Goal: Task Accomplishment & Management: Manage account settings

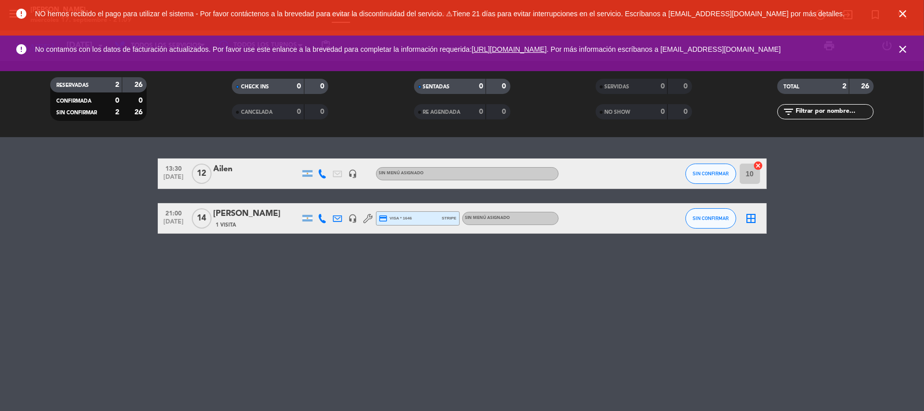
click at [240, 219] on div "[PERSON_NAME]" at bounding box center [257, 213] width 86 height 13
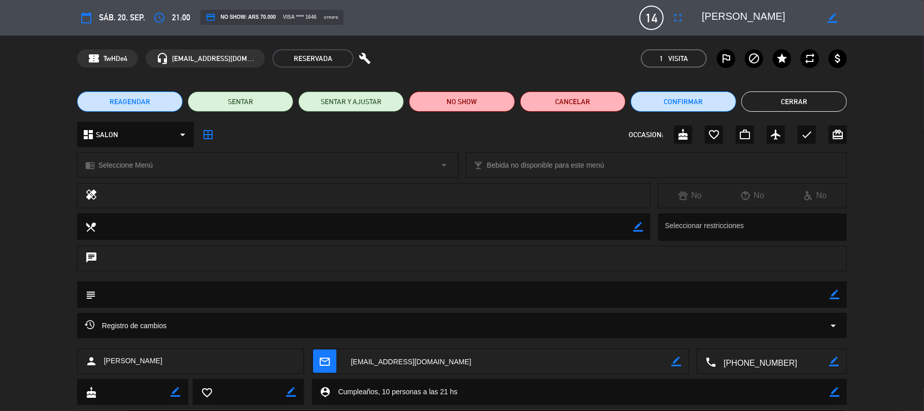
click at [890, 289] on div "subject border_color" at bounding box center [462, 296] width 924 height 31
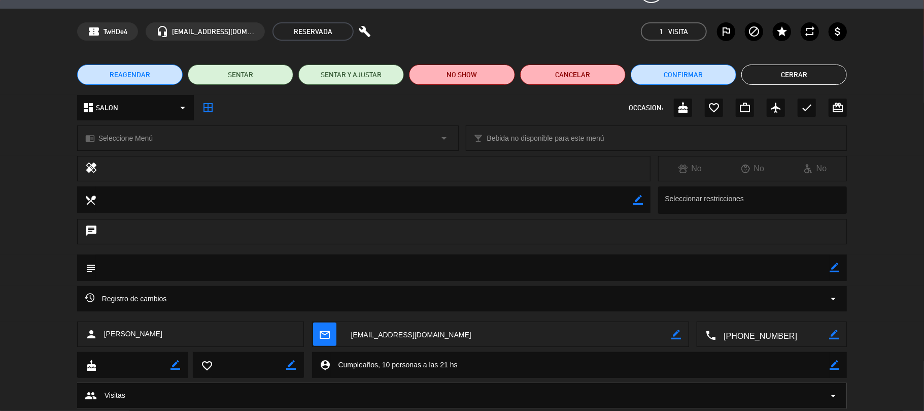
scroll to position [54, 0]
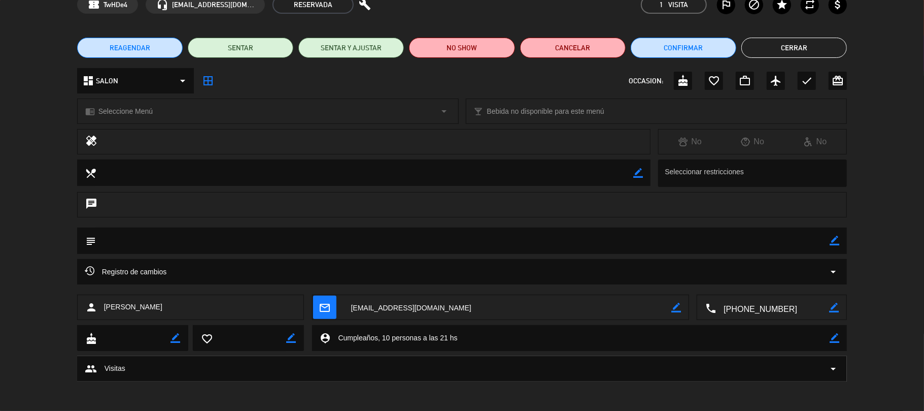
click at [177, 331] on div "border_color" at bounding box center [176, 337] width 10 height 25
click at [171, 337] on icon "border_color" at bounding box center [176, 338] width 10 height 10
click at [121, 342] on textarea at bounding box center [133, 337] width 74 height 25
type textarea "[DATE]"
click at [19, 329] on div "cake favorite_border border_color person_pin border_color" at bounding box center [462, 340] width 924 height 31
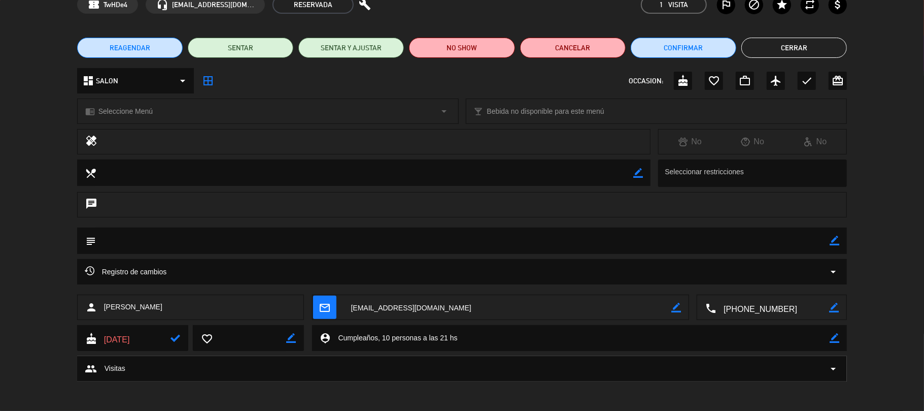
click at [177, 339] on icon at bounding box center [176, 338] width 10 height 10
drag, startPoint x: 175, startPoint y: 338, endPoint x: 152, endPoint y: 335, distance: 23.0
click at [175, 338] on icon at bounding box center [176, 338] width 10 height 10
click at [152, 335] on textarea at bounding box center [133, 337] width 74 height 25
click at [262, 388] on div "calendar_today sáb. 20, sep. access_time 21:00 credit_card NO SHOW: ARS 70.000 …" at bounding box center [462, 205] width 924 height 411
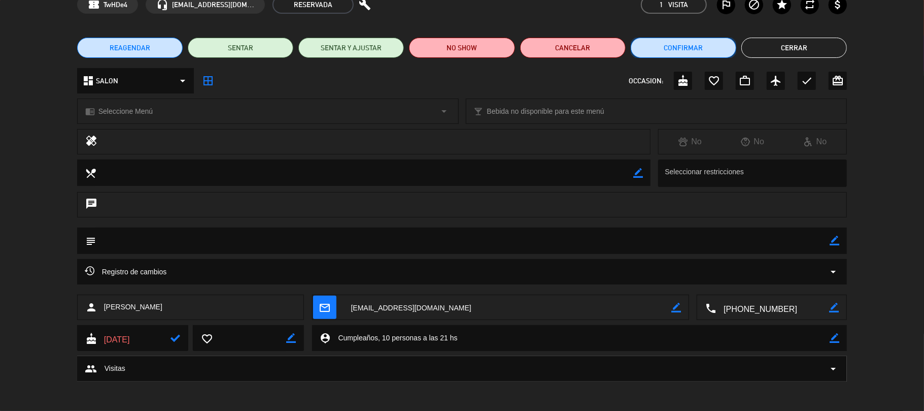
click at [719, 47] on button "Confirmar" at bounding box center [684, 48] width 106 height 20
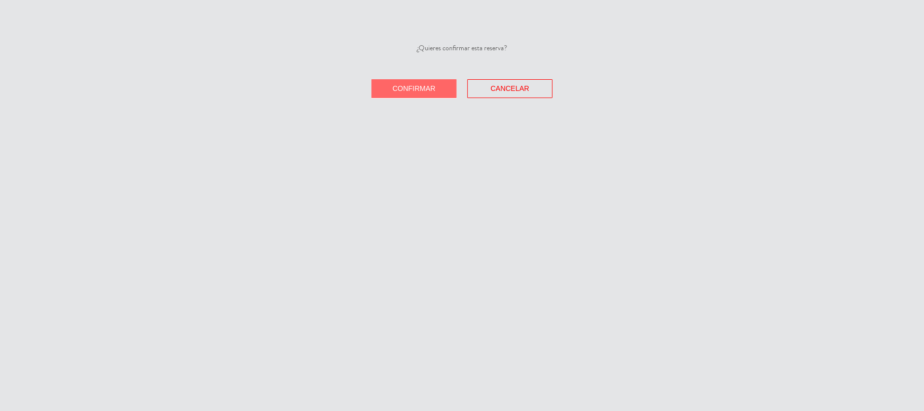
click at [445, 88] on button "Confirmar" at bounding box center [414, 88] width 85 height 19
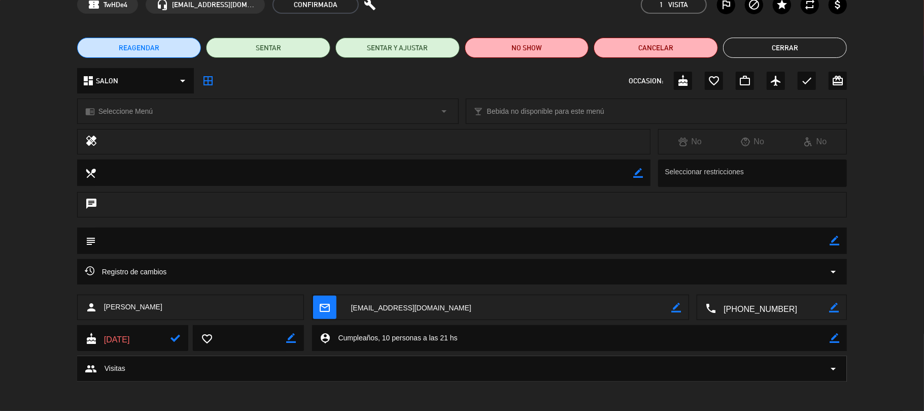
click at [754, 47] on button "Cerrar" at bounding box center [785, 48] width 124 height 20
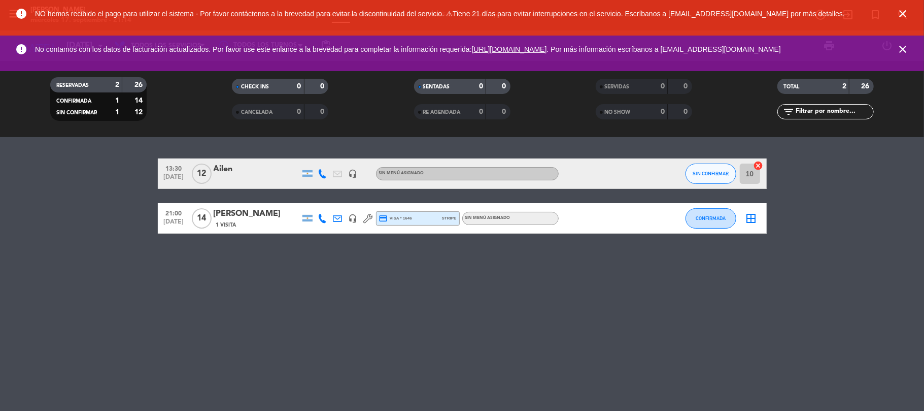
click at [751, 222] on icon "border_all" at bounding box center [752, 218] width 12 height 12
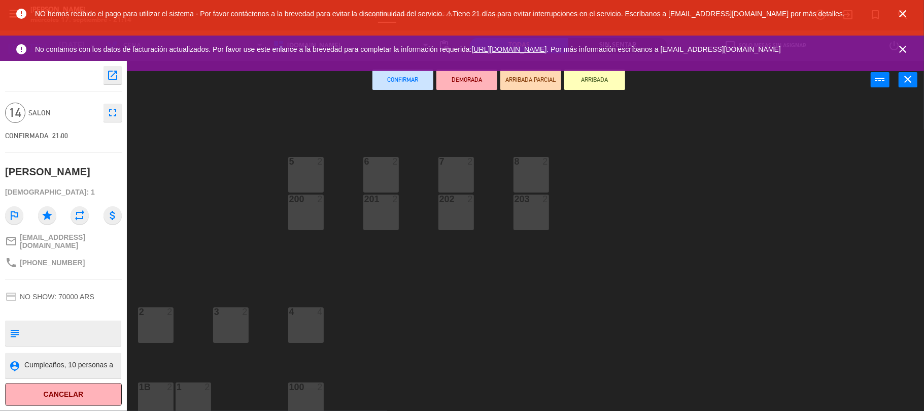
click at [906, 11] on icon "close" at bounding box center [903, 14] width 12 height 12
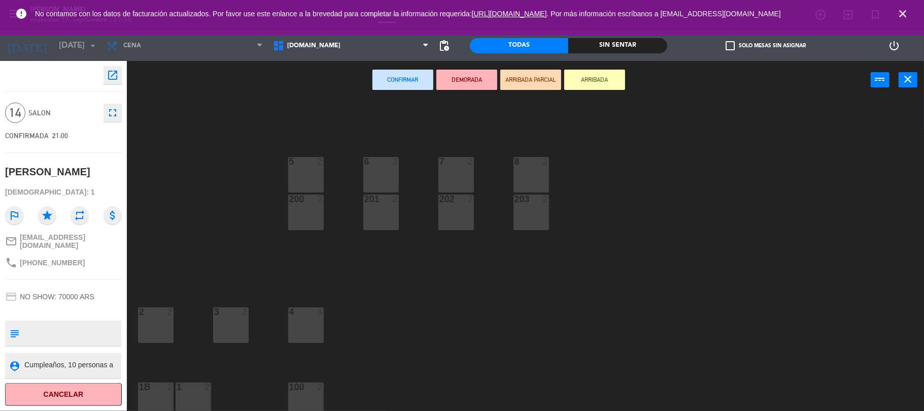
click at [532, 180] on div "8 2" at bounding box center [532, 175] width 36 height 36
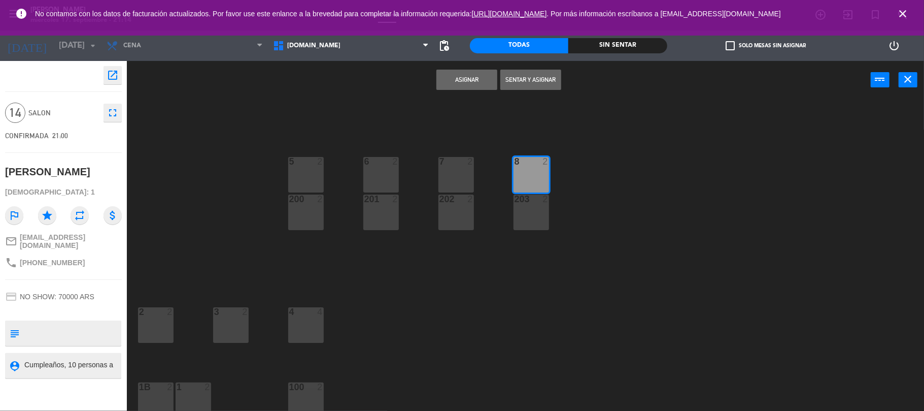
click at [461, 171] on div "7 2" at bounding box center [457, 175] width 36 height 36
click at [455, 201] on div at bounding box center [456, 198] width 17 height 9
drag, startPoint x: 528, startPoint y: 214, endPoint x: 457, endPoint y: 219, distance: 71.2
click at [506, 215] on div "5 2 8 2 7 2 6 2 200 2 201 2 202 2 203 2 3 2 2 2 4 4 100 2 1 2 1B 2" at bounding box center [530, 257] width 788 height 312
click at [380, 216] on div "201 2" at bounding box center [381, 212] width 36 height 36
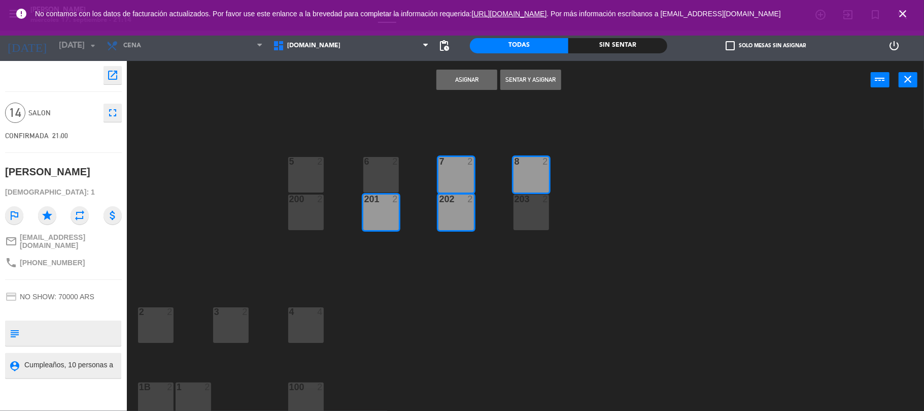
click at [382, 175] on div "6 2" at bounding box center [381, 175] width 36 height 36
drag, startPoint x: 525, startPoint y: 219, endPoint x: 461, endPoint y: 216, distance: 64.0
click at [518, 216] on div "203 2" at bounding box center [532, 212] width 36 height 36
click at [541, 210] on div "203 2" at bounding box center [532, 212] width 36 height 36
click at [313, 205] on div "200 2" at bounding box center [306, 212] width 36 height 36
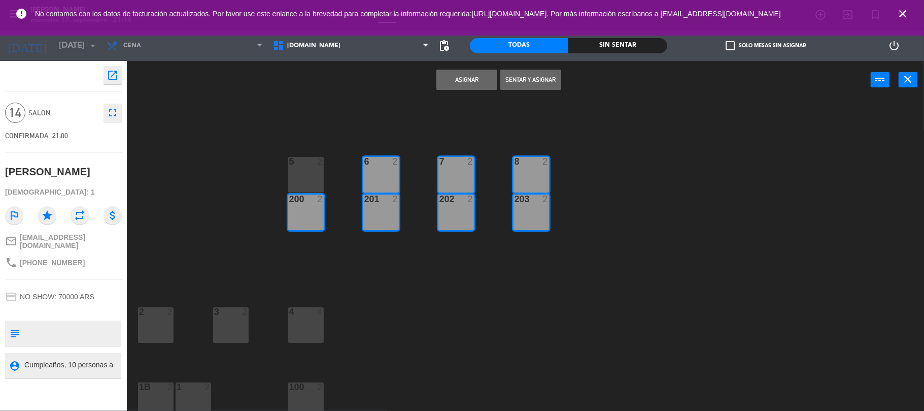
click at [468, 72] on button "Asignar" at bounding box center [466, 80] width 61 height 20
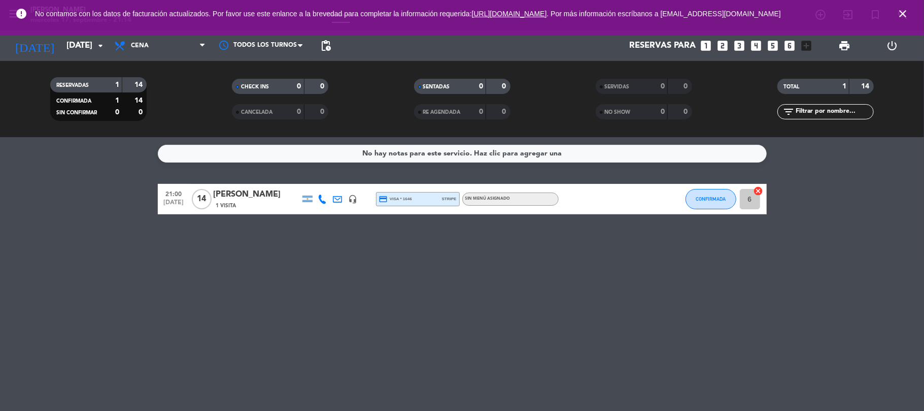
click at [804, 230] on div "No hay notas para este servicio. Haz clic para agregar una 21:00 [DATE] [PERSON…" at bounding box center [462, 274] width 924 height 274
click at [500, 277] on div "No hay notas para este servicio. Haz clic para agregar una 21:00 [DATE] [PERSON…" at bounding box center [462, 274] width 924 height 274
click at [104, 45] on icon "arrow_drop_down" at bounding box center [100, 46] width 12 height 12
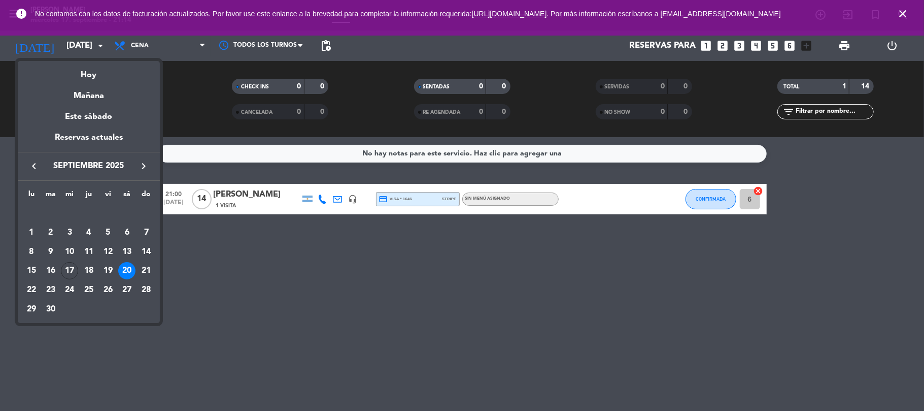
drag, startPoint x: 329, startPoint y: 266, endPoint x: 319, endPoint y: 252, distance: 17.5
click at [326, 265] on div at bounding box center [462, 205] width 924 height 411
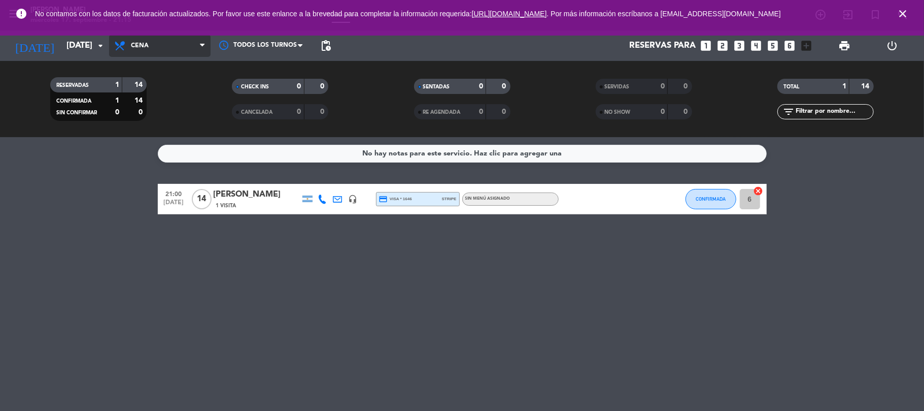
click at [191, 46] on span "Cena" at bounding box center [160, 46] width 102 height 22
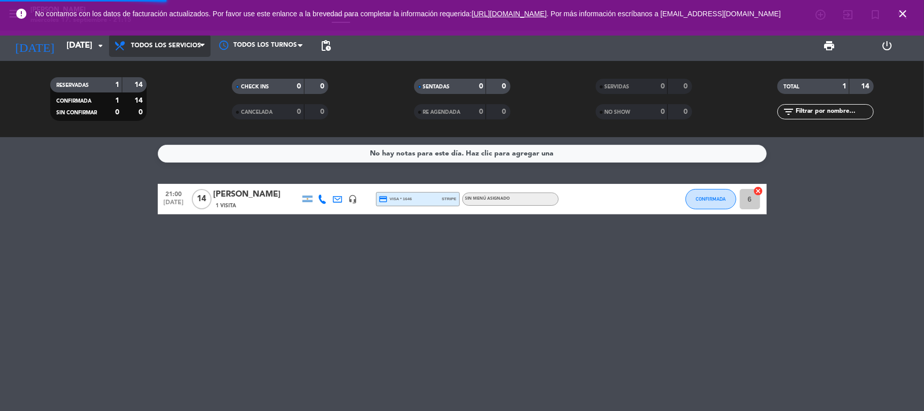
click at [169, 65] on div "menu [PERSON_NAME] [DATE] 17. septiembre - 21:15 Mis reservas Mapa de mesas Dis…" at bounding box center [462, 68] width 924 height 137
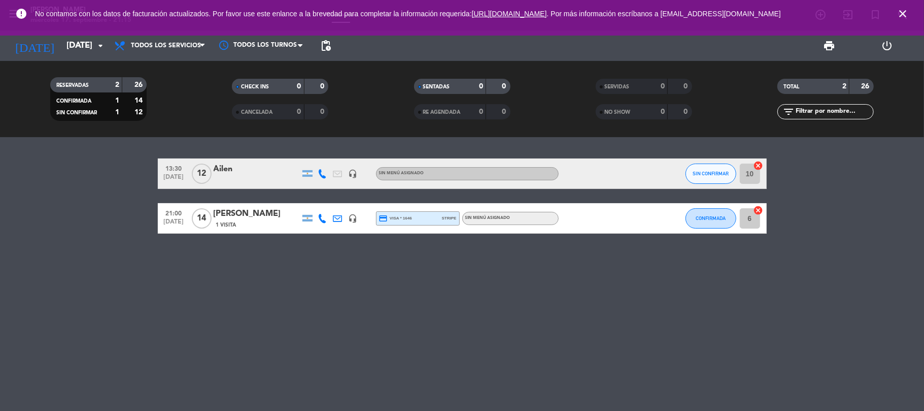
click at [336, 174] on icon at bounding box center [337, 173] width 9 height 9
click at [325, 171] on icon at bounding box center [322, 173] width 9 height 9
click at [344, 158] on span at bounding box center [348, 156] width 8 height 8
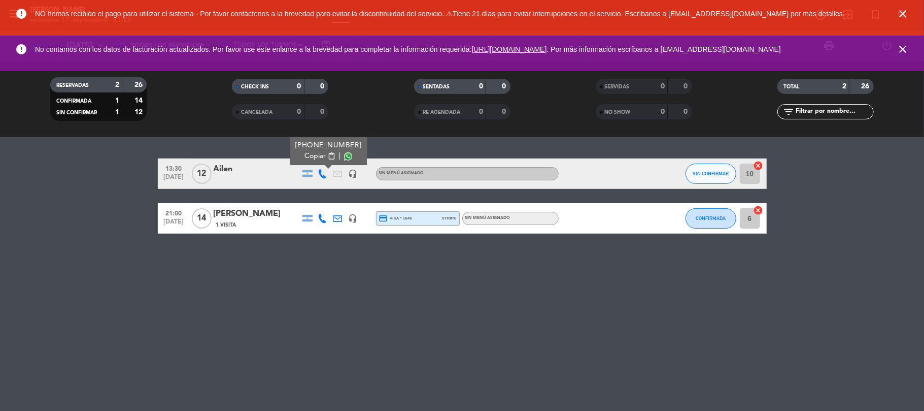
click at [443, 334] on div "13:30 [DATE] Ailen [PHONE_NUMBER] Copiar content_paste | headset_mic Sin menú a…" at bounding box center [462, 274] width 924 height 274
